Goal: Ask a question

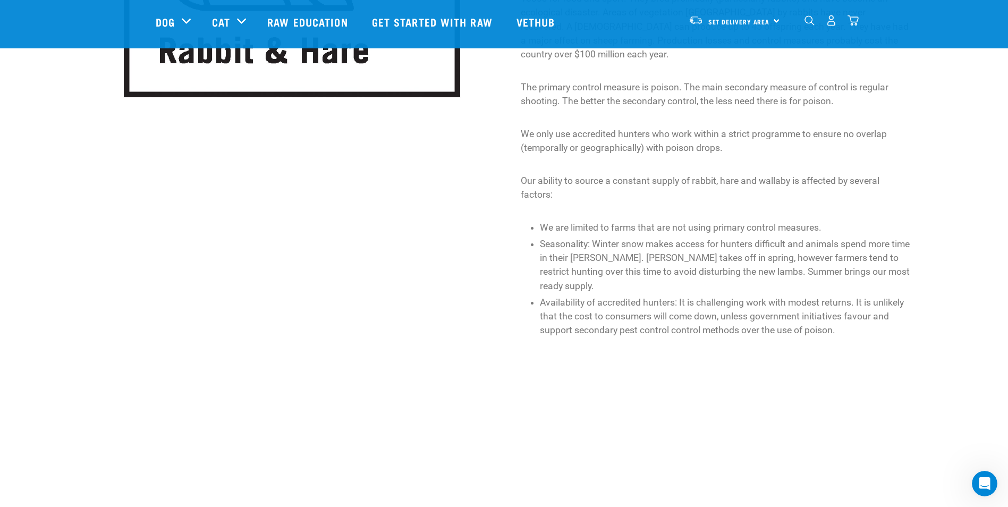
scroll to position [402, 0]
click at [453, 23] on link "Get started with Raw" at bounding box center [433, 22] width 145 height 43
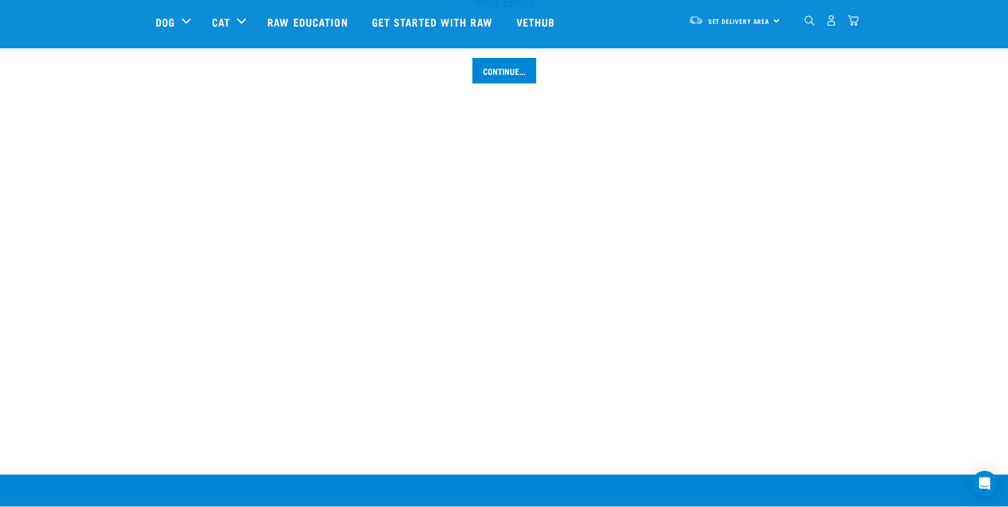
scroll to position [1275, 0]
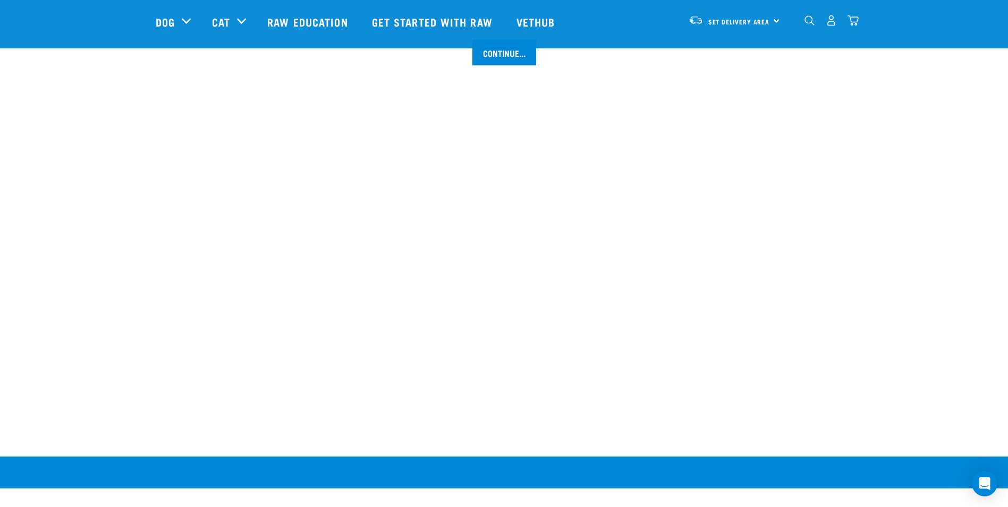
click at [853, 18] on img "dropdown navigation" at bounding box center [853, 20] width 11 height 11
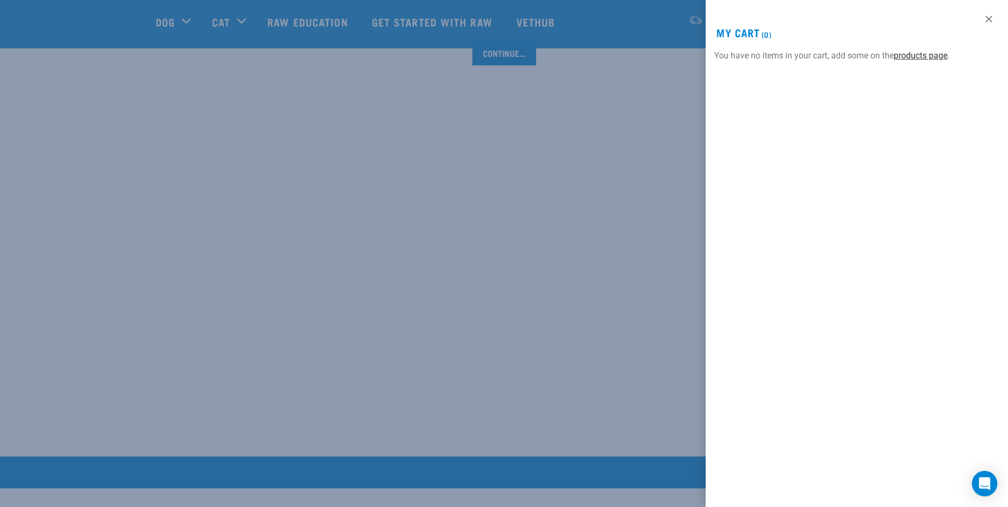
click at [923, 57] on link "products page" at bounding box center [921, 55] width 54 height 10
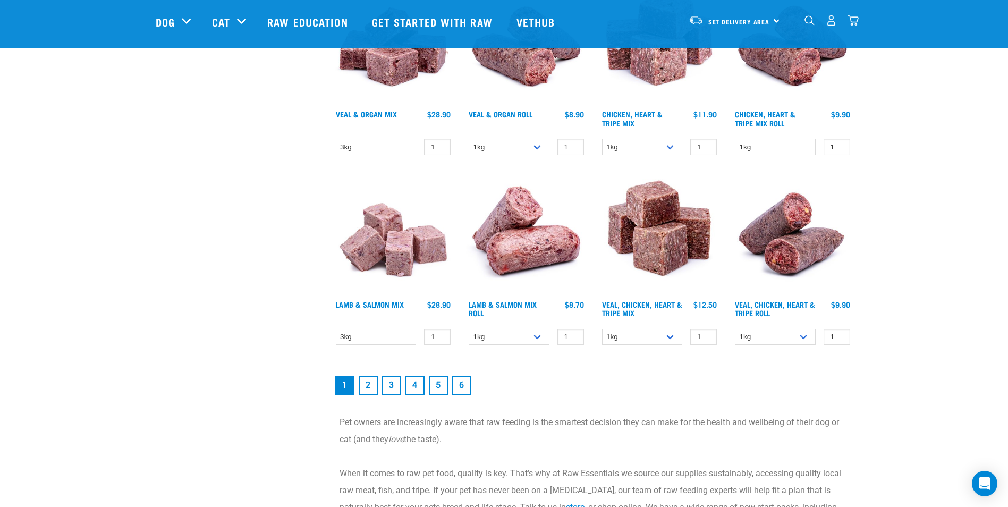
scroll to position [1435, 0]
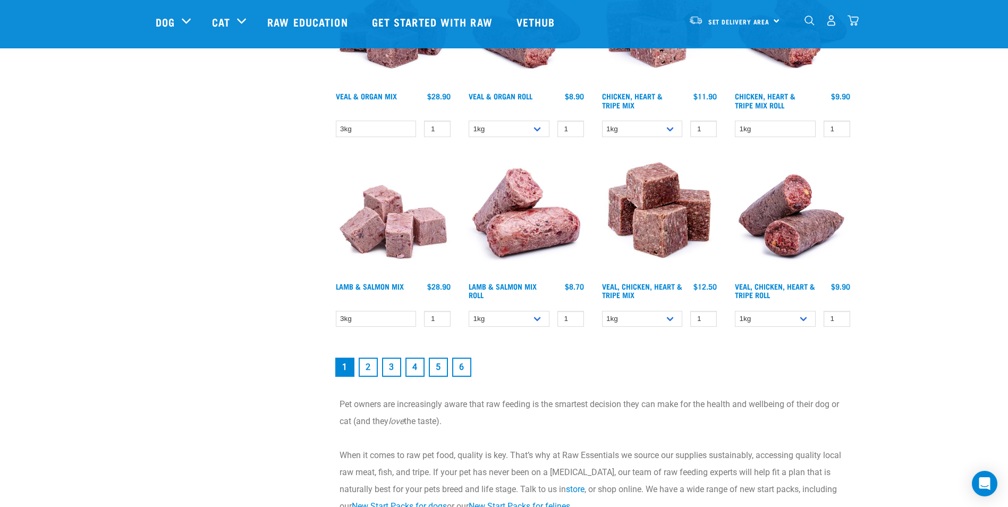
click at [367, 367] on link "2" at bounding box center [368, 367] width 19 height 19
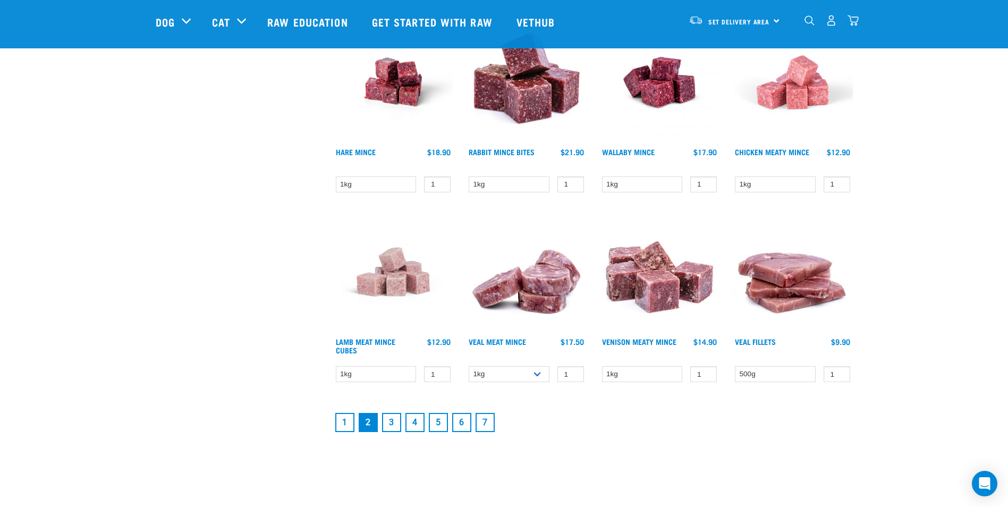
scroll to position [1328, 0]
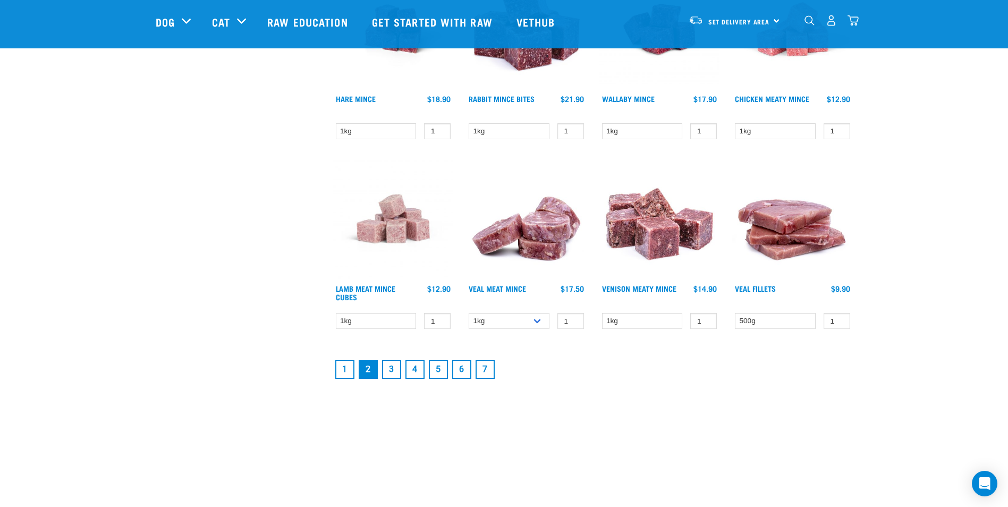
click at [392, 372] on link "3" at bounding box center [391, 369] width 19 height 19
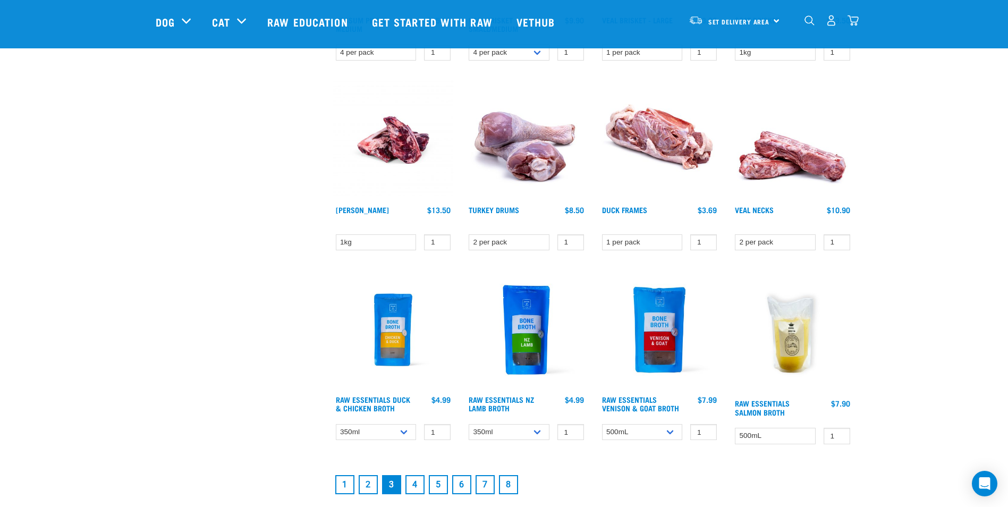
scroll to position [1222, 0]
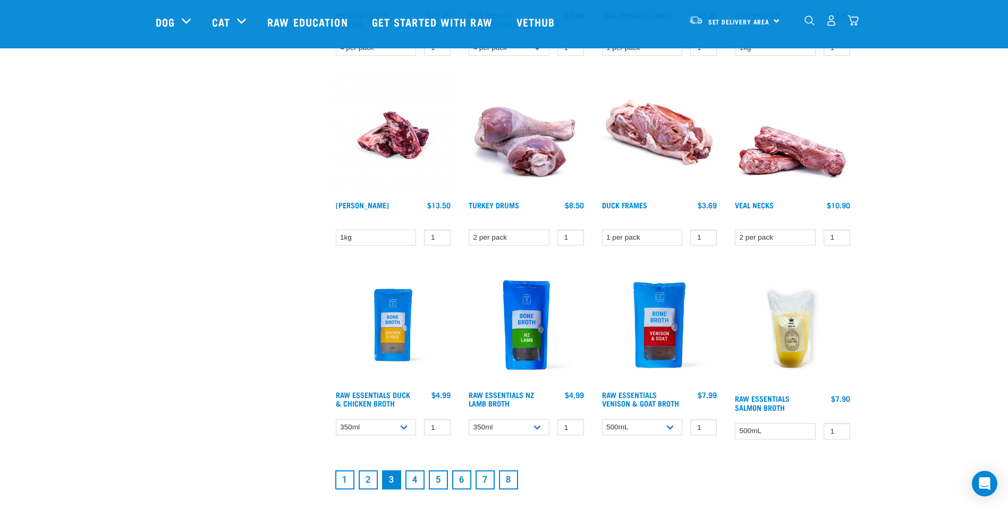
click at [415, 480] on link "4" at bounding box center [414, 479] width 19 height 19
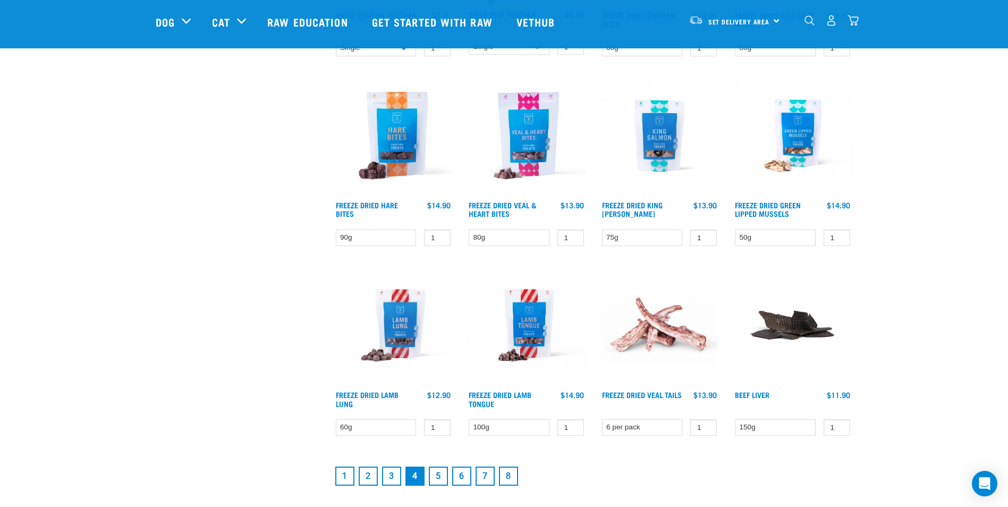
scroll to position [1275, 0]
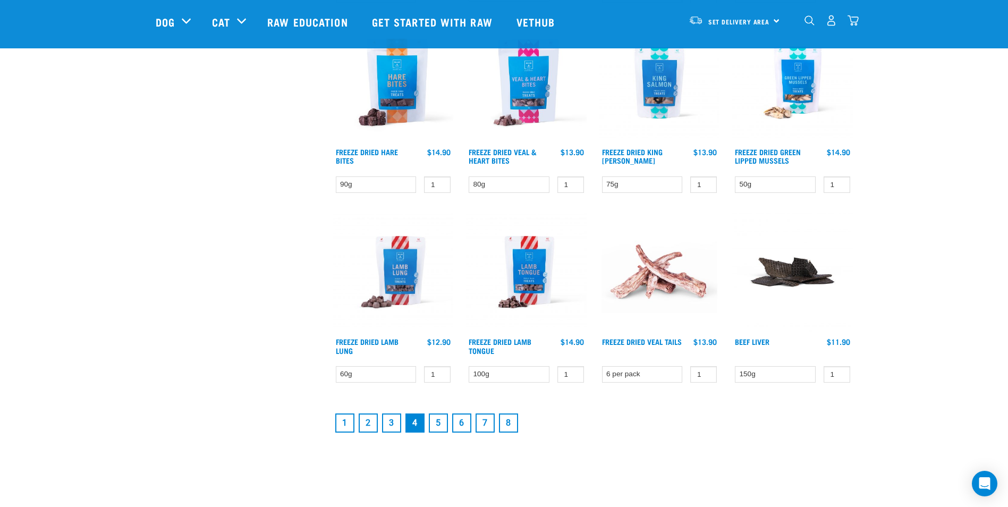
click at [437, 426] on link "5" at bounding box center [438, 422] width 19 height 19
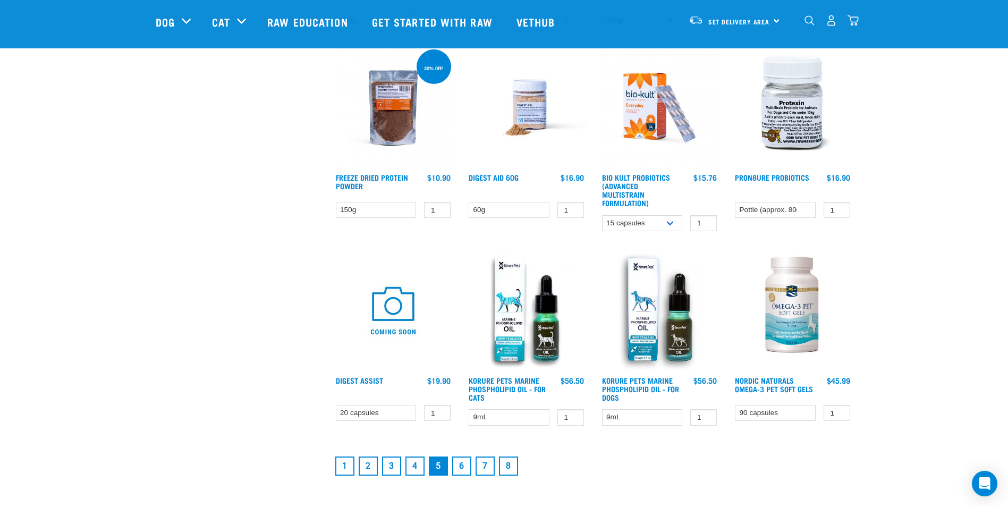
scroll to position [1275, 0]
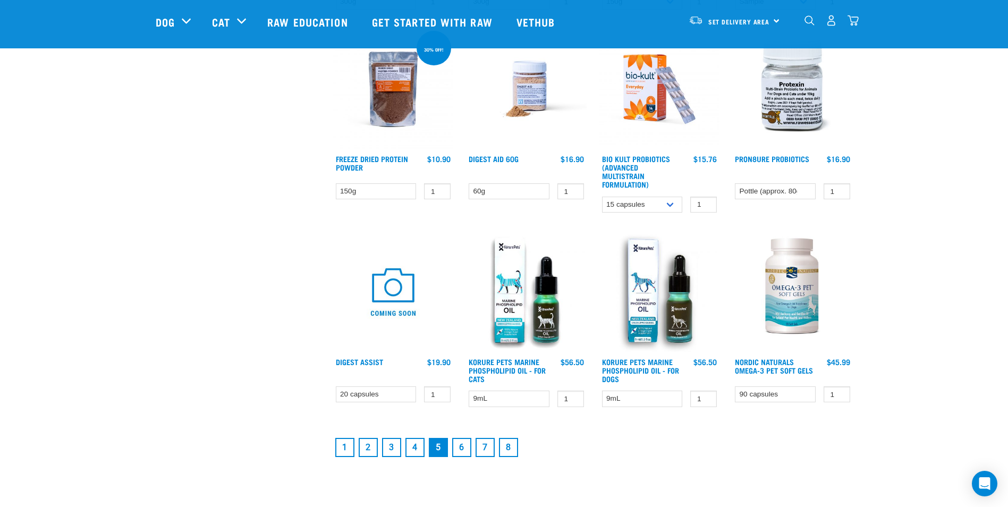
click at [462, 448] on link "6" at bounding box center [461, 447] width 19 height 19
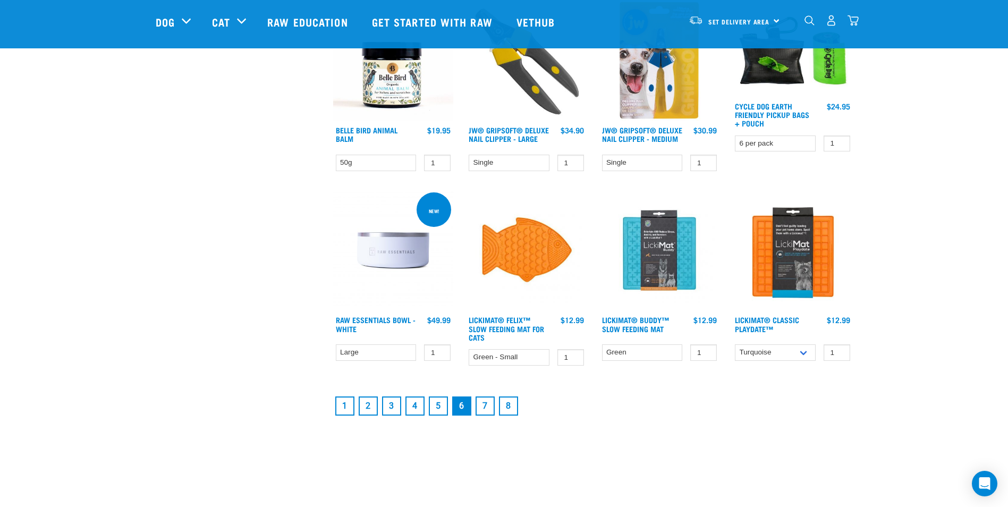
scroll to position [1328, 0]
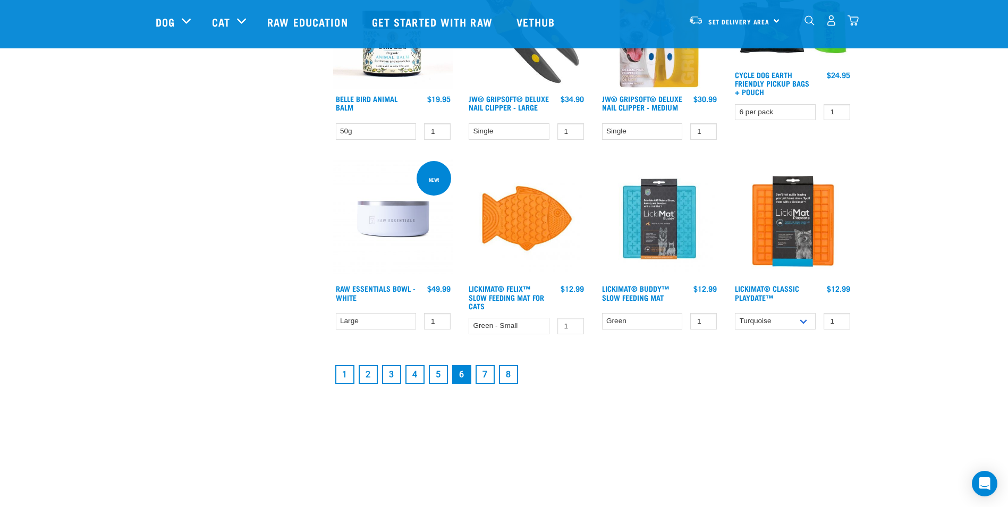
click at [490, 376] on link "7" at bounding box center [485, 374] width 19 height 19
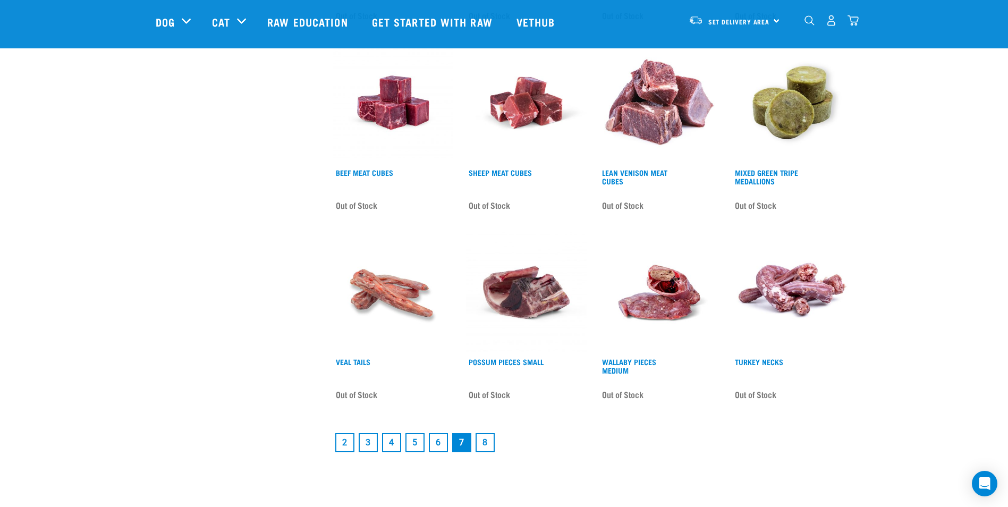
scroll to position [1328, 0]
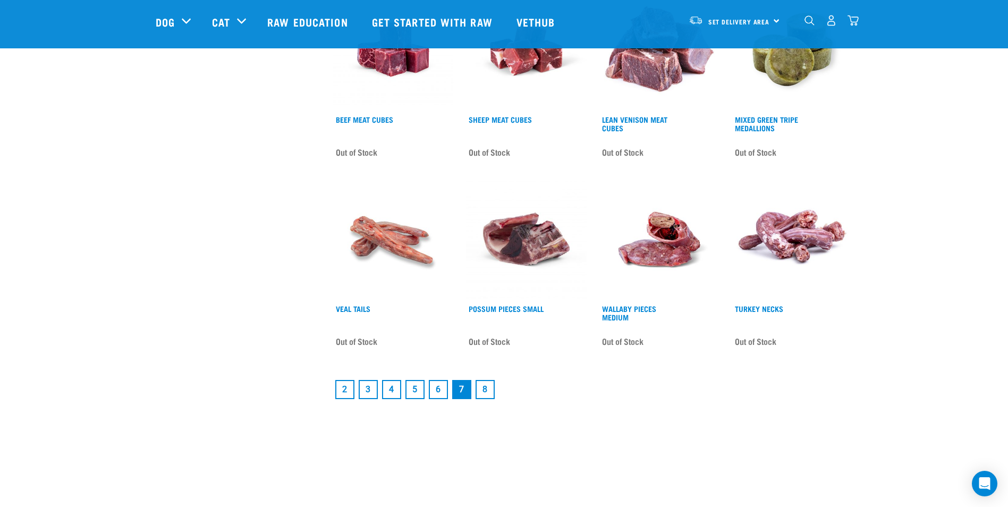
click at [488, 388] on link "8" at bounding box center [485, 389] width 19 height 19
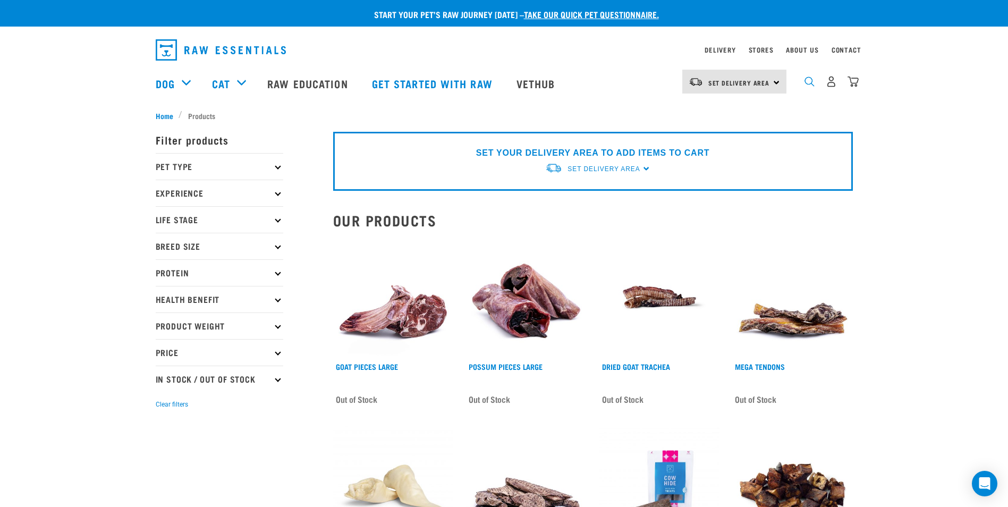
click at [807, 83] on img "dropdown navigation" at bounding box center [809, 82] width 10 height 10
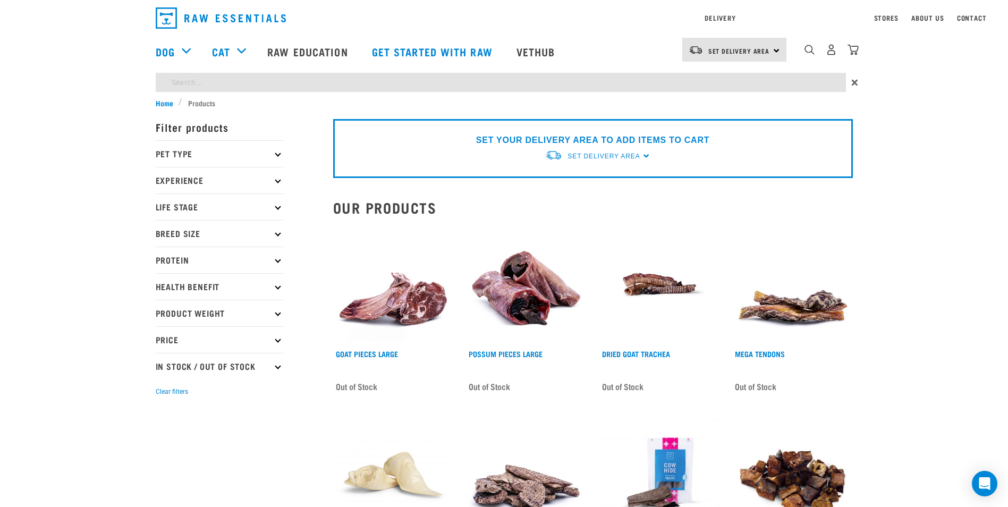
type input "rabbit"
click at [277, 367] on form "Filter products Pet Type Dog Cat Experience New Raw Feeder Experienced Raw Feed…" at bounding box center [220, 256] width 128 height 284
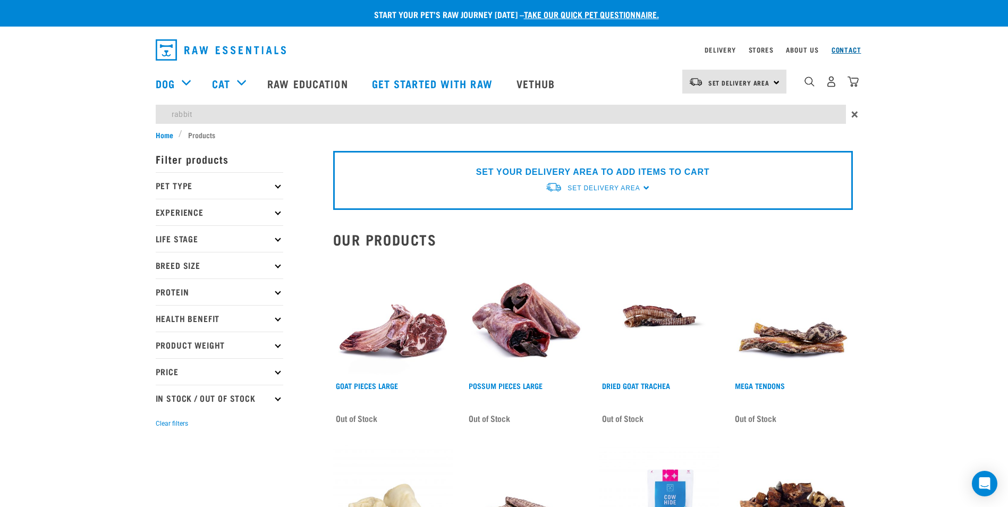
click at [848, 52] on link "Contact" at bounding box center [847, 50] width 30 height 4
click at [847, 51] on link "Contact" at bounding box center [847, 50] width 30 height 4
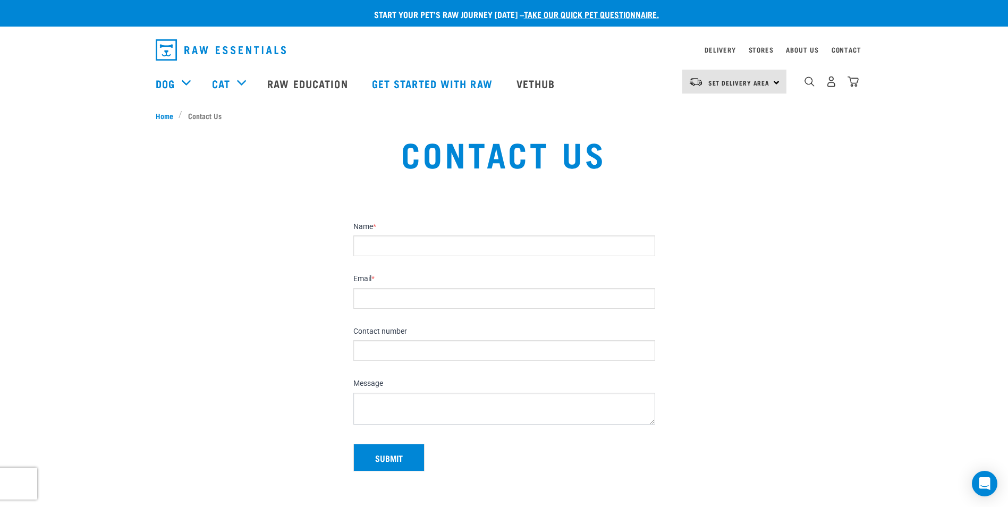
click at [371, 247] on input "Name *" at bounding box center [504, 245] width 302 height 21
type input "[PERSON_NAME]"
type input "[EMAIL_ADDRESS][DOMAIN_NAME]"
type input "0214111194"
drag, startPoint x: 450, startPoint y: 295, endPoint x: 358, endPoint y: 287, distance: 91.7
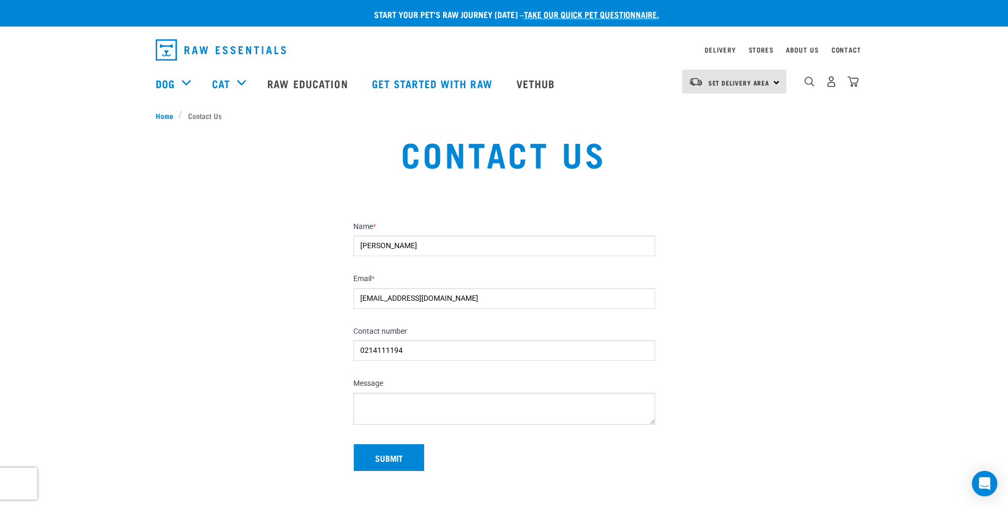
click at [358, 288] on input "[EMAIL_ADDRESS][DOMAIN_NAME]" at bounding box center [504, 298] width 302 height 21
type input "[EMAIL_ADDRESS][DOMAIN_NAME]"
click at [369, 400] on textarea "Message" at bounding box center [504, 409] width 302 height 32
click at [643, 400] on textarea "I'm interested in buying some whole rabbit carcasses. Any in stock and how much…" at bounding box center [504, 409] width 302 height 32
click at [359, 400] on textarea "I'm interested in buying some whole rabbit carcasses. Any in stock and how much…" at bounding box center [504, 409] width 302 height 32
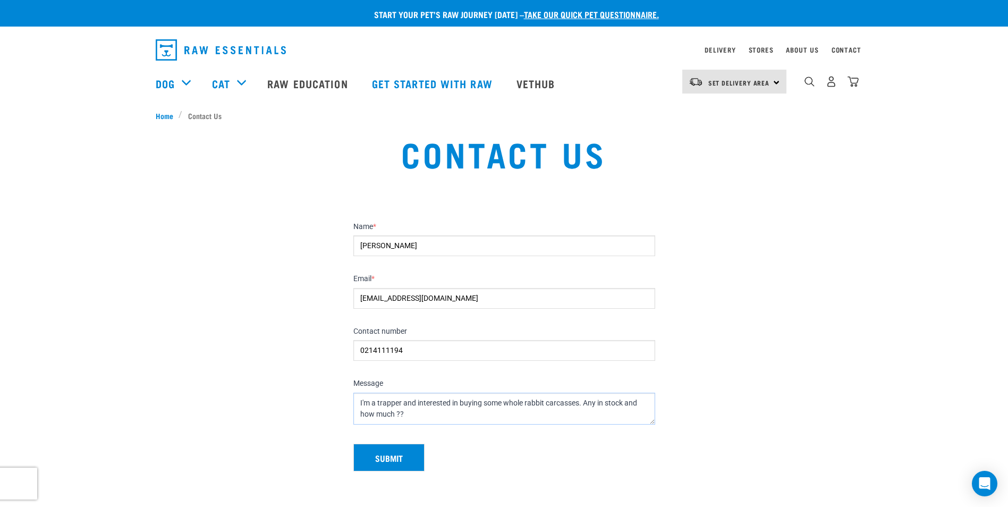
type textarea "I'm a trapper and interested in buying some whole rabbit carcasses. Any in stoc…"
click at [379, 459] on button "Submit" at bounding box center [388, 458] width 71 height 28
click at [387, 456] on div "Submit" at bounding box center [504, 453] width 310 height 36
